Goal: Task Accomplishment & Management: Manage account settings

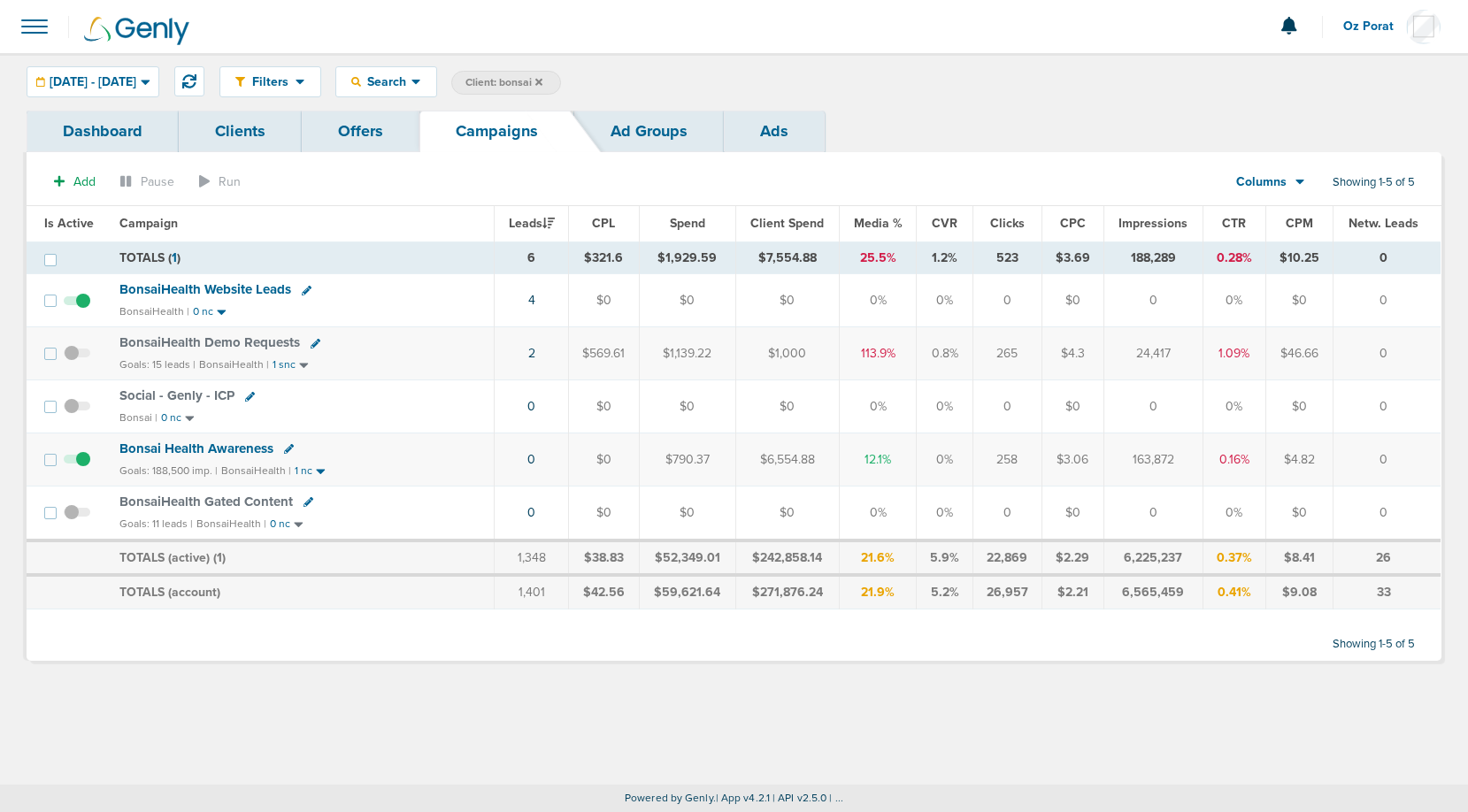
click at [542, 80] on icon at bounding box center [539, 82] width 7 height 7
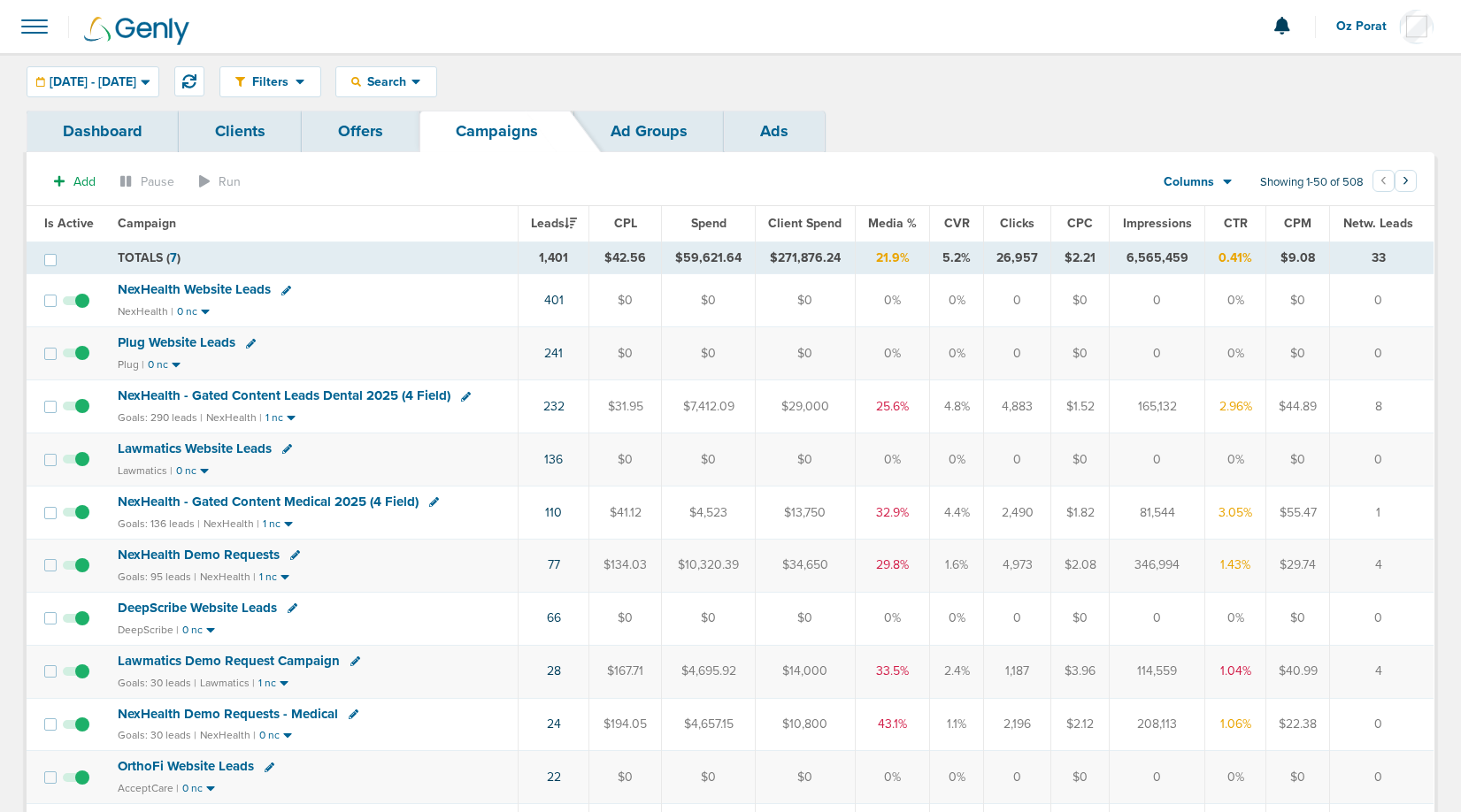
click at [1352, 25] on span "Oz Porat" at bounding box center [1368, 27] width 63 height 13
click at [1326, 74] on link "Sign Out" at bounding box center [1346, 76] width 177 height 22
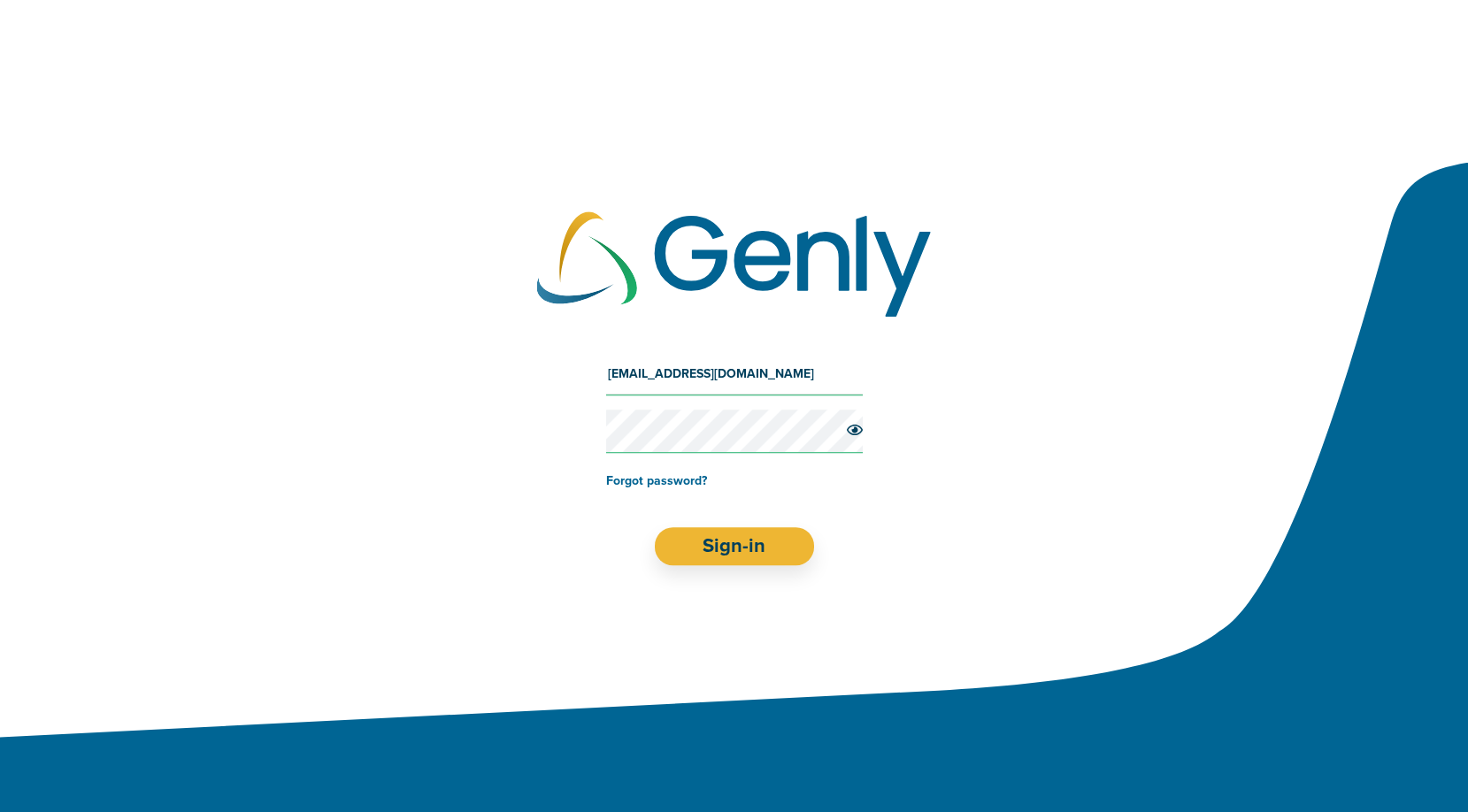
click at [696, 364] on input "[EMAIL_ADDRESS][DOMAIN_NAME]" at bounding box center [734, 374] width 256 height 42
type input "o"
type input "[EMAIL_ADDRESS][DOMAIN_NAME]"
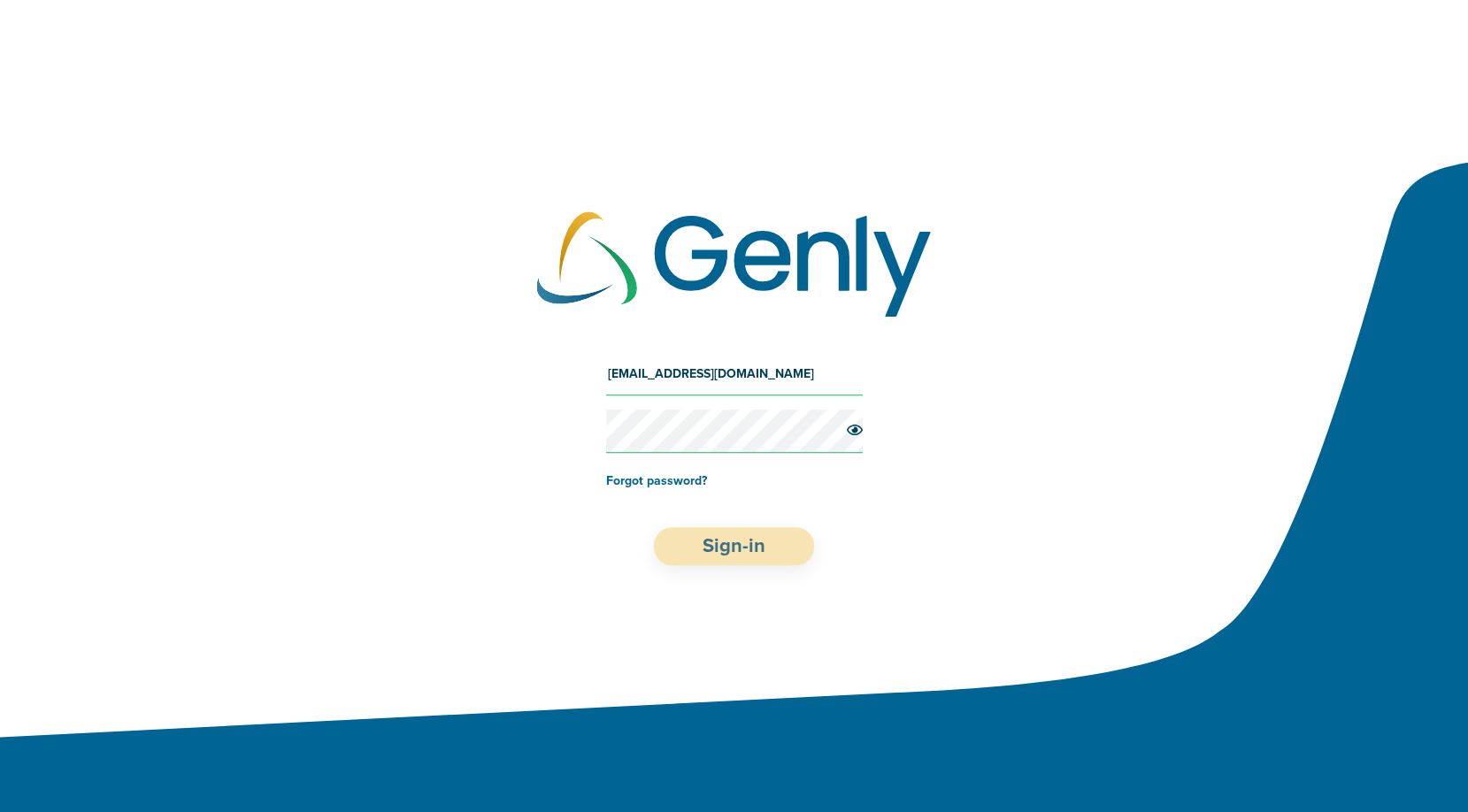
click at [727, 555] on button "Sign-in" at bounding box center [734, 546] width 160 height 38
